Goal: Use online tool/utility: Utilize a website feature to perform a specific function

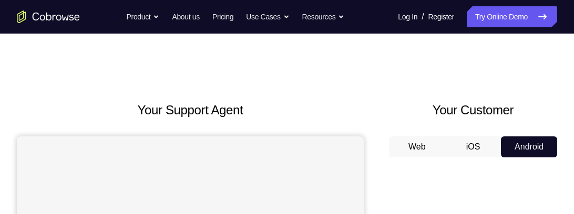
scroll to position [221, 0]
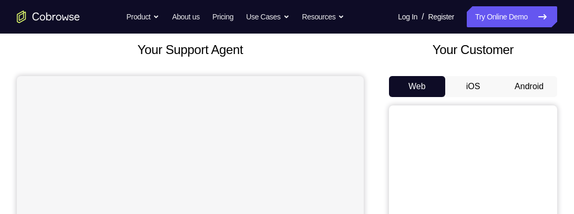
click at [530, 81] on button "Android" at bounding box center [529, 86] width 56 height 21
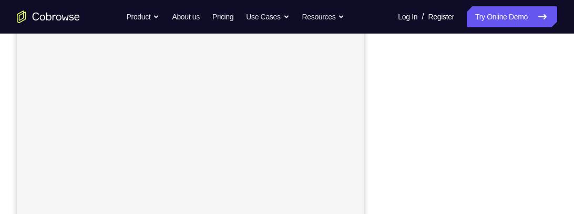
scroll to position [229, 0]
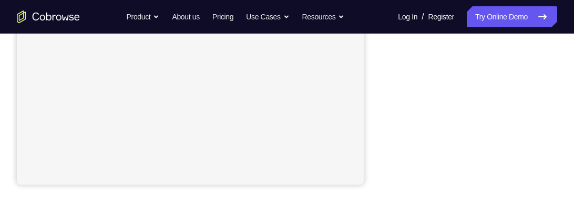
click at [556, 72] on div at bounding box center [473, 23] width 168 height 323
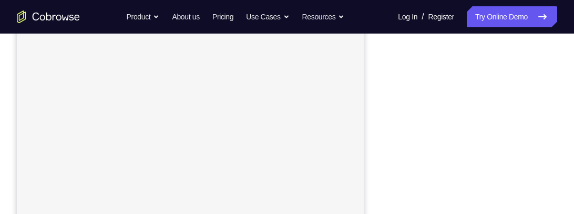
scroll to position [238, 0]
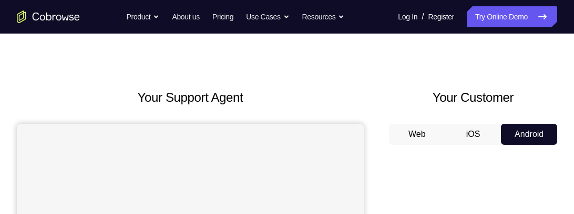
scroll to position [10, 0]
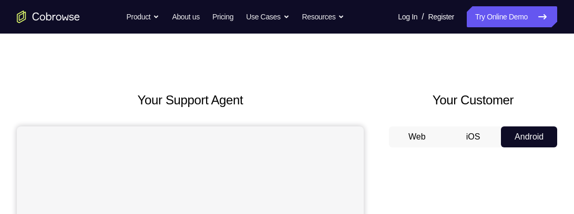
click at [471, 140] on button "iOS" at bounding box center [473, 137] width 56 height 21
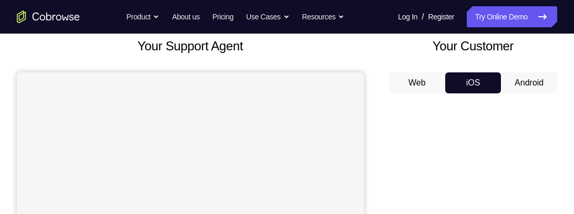
scroll to position [65, 0]
click at [524, 86] on button "Android" at bounding box center [529, 82] width 56 height 21
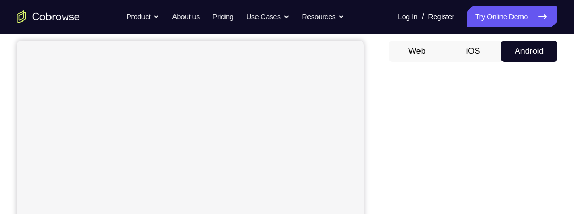
scroll to position [94, 0]
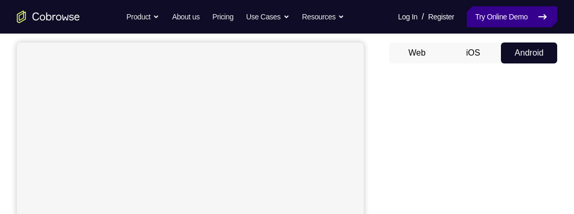
click at [520, 19] on link "Try Online Demo" at bounding box center [512, 16] width 90 height 21
click at [511, 13] on link "Try Online Demo" at bounding box center [512, 16] width 90 height 21
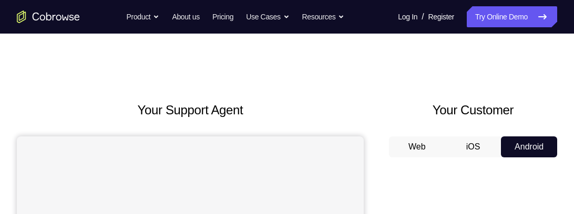
click at [521, 148] on button "Android" at bounding box center [529, 147] width 56 height 21
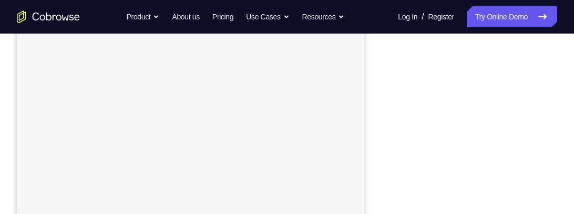
scroll to position [267, 0]
